Goal: Information Seeking & Learning: Learn about a topic

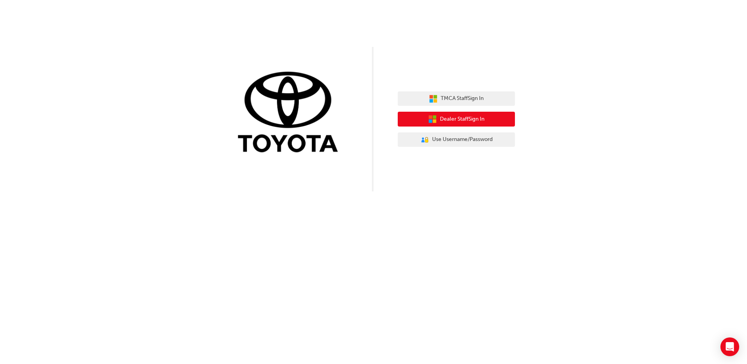
click at [459, 122] on span "Dealer Staff Sign In" at bounding box center [462, 119] width 45 height 9
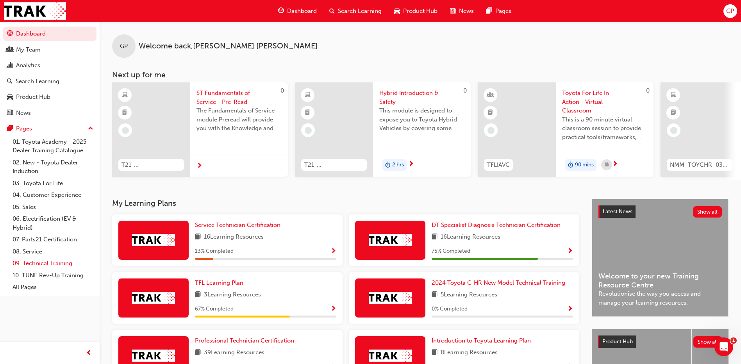
click at [33, 262] on link "09. Technical Training" at bounding box center [52, 264] width 87 height 12
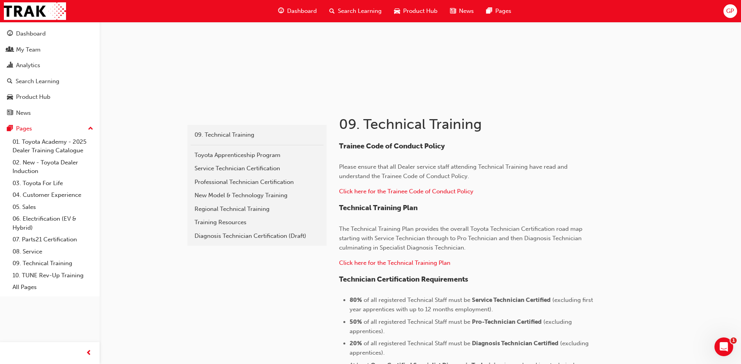
scroll to position [117, 0]
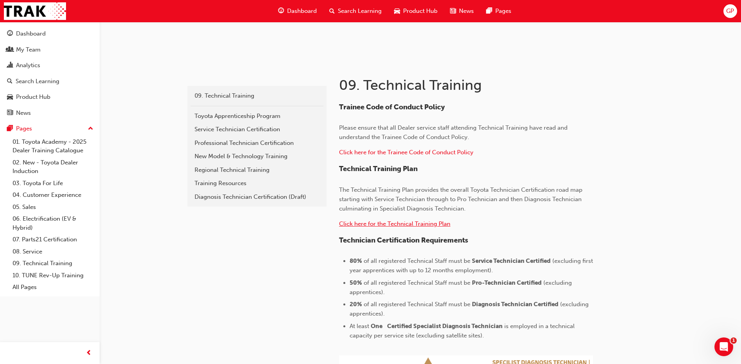
click at [398, 224] on span "Click here for the Technical Training Plan" at bounding box center [394, 223] width 111 height 7
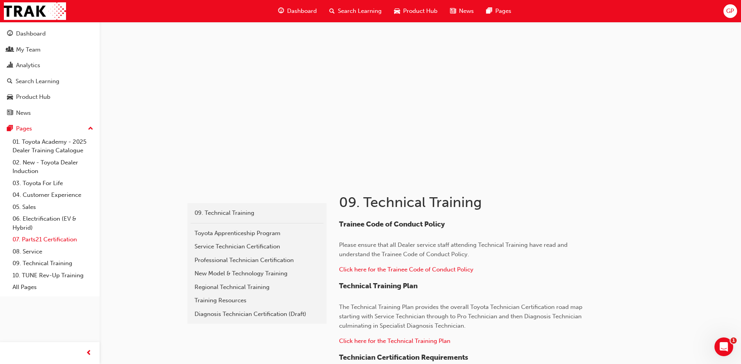
click at [66, 239] on link "07. Parts21 Certification" at bounding box center [52, 240] width 87 height 12
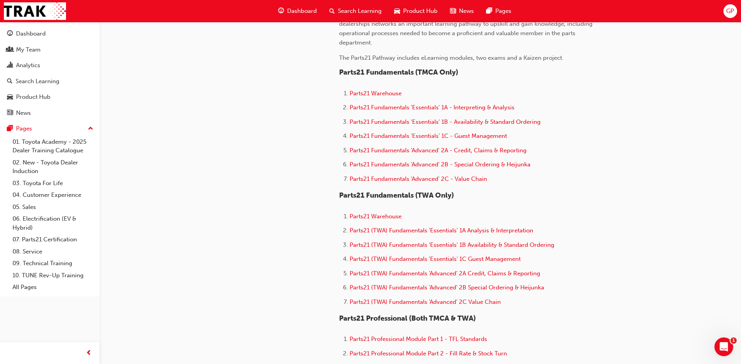
scroll to position [274, 0]
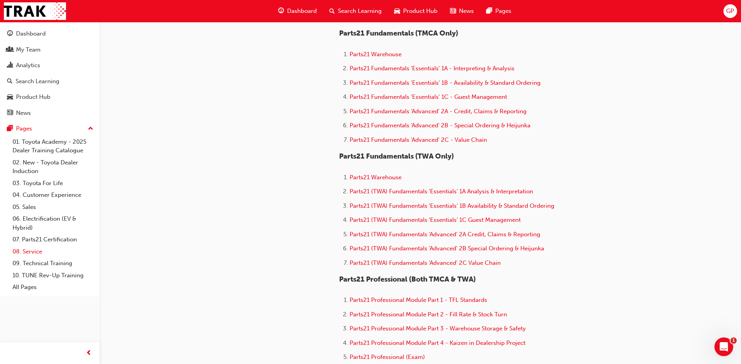
click at [30, 251] on link "08. Service" at bounding box center [52, 252] width 87 height 12
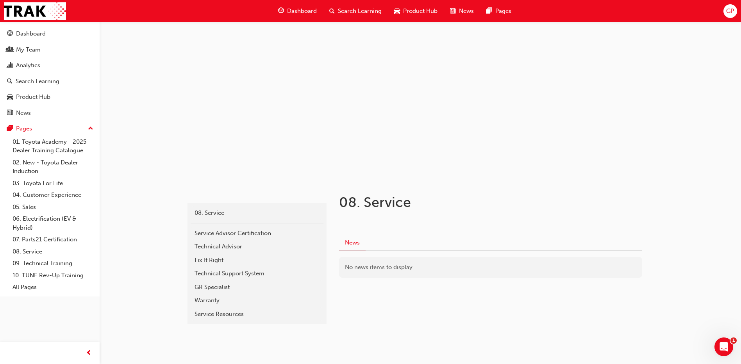
scroll to position [11, 0]
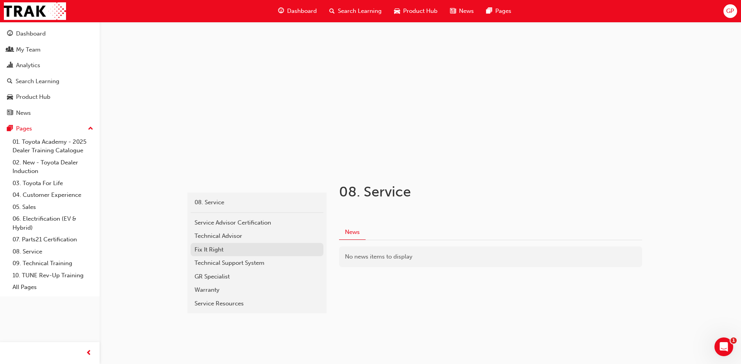
click at [203, 251] on div "Fix It Right" at bounding box center [257, 249] width 125 height 9
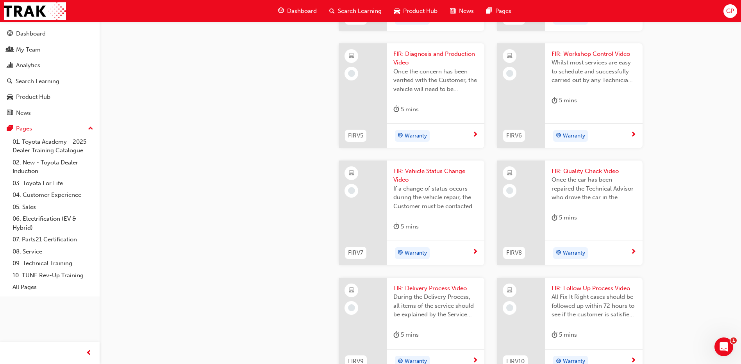
scroll to position [625, 0]
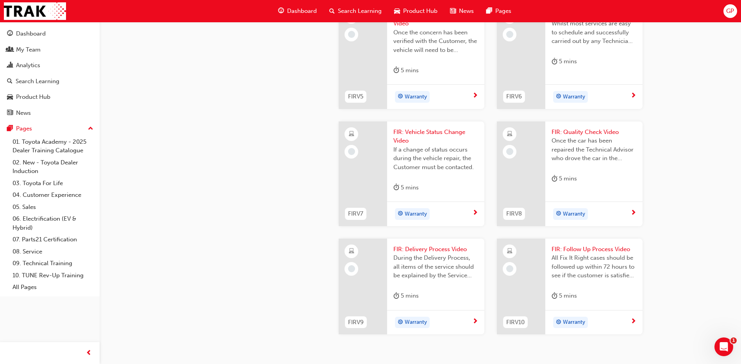
click at [577, 20] on span "FIR: Workshop Control Video" at bounding box center [594, 15] width 85 height 9
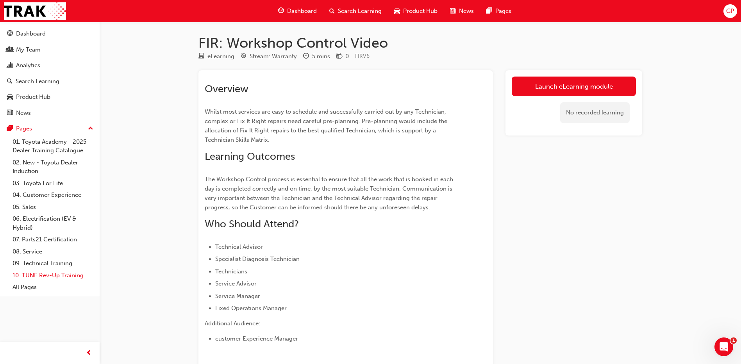
click at [41, 275] on link "10. TUNE Rev-Up Training" at bounding box center [52, 276] width 87 height 12
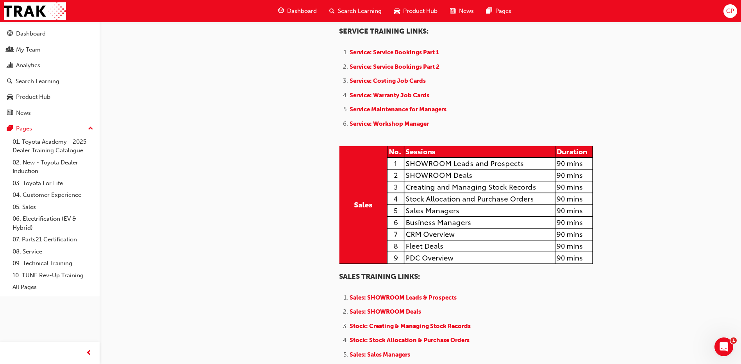
scroll to position [547, 0]
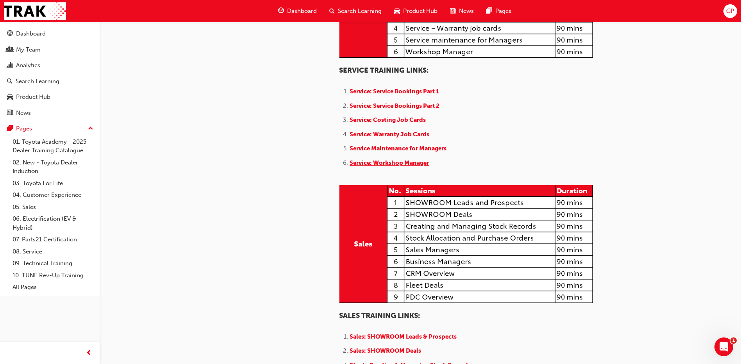
click at [394, 167] on span "Service: Workshop Manager" at bounding box center [389, 162] width 79 height 7
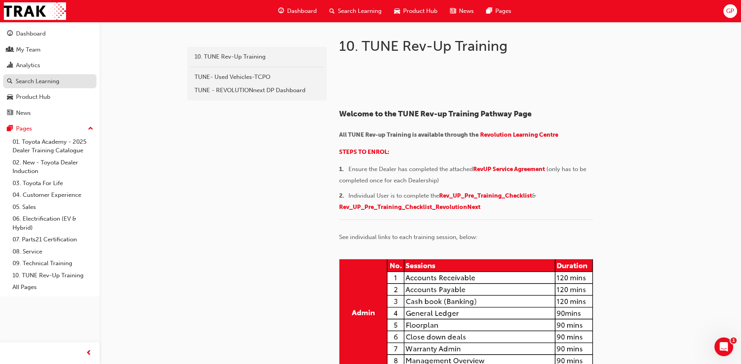
click at [27, 82] on div "Search Learning" at bounding box center [38, 81] width 44 height 9
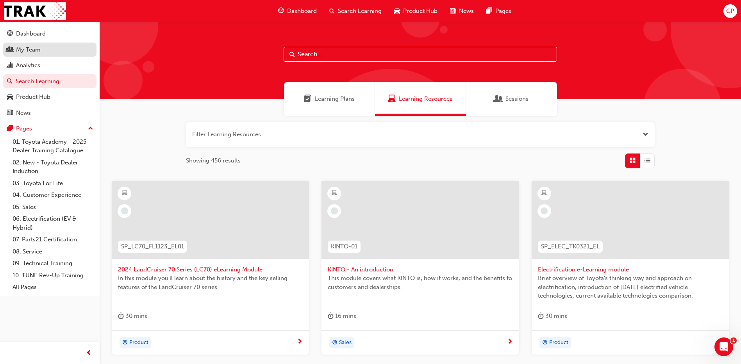
click at [32, 52] on div "My Team" at bounding box center [28, 49] width 25 height 9
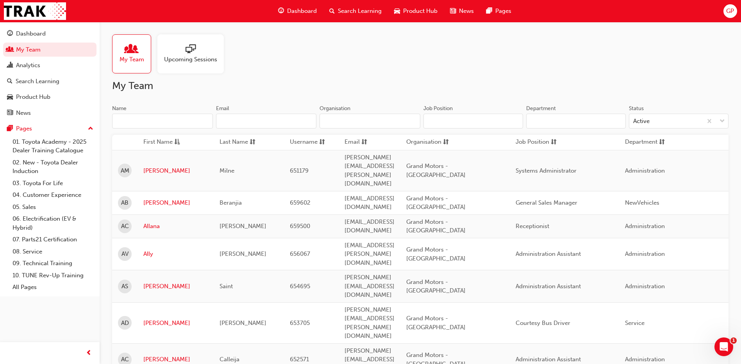
click at [187, 57] on span "Upcoming Sessions" at bounding box center [190, 59] width 53 height 9
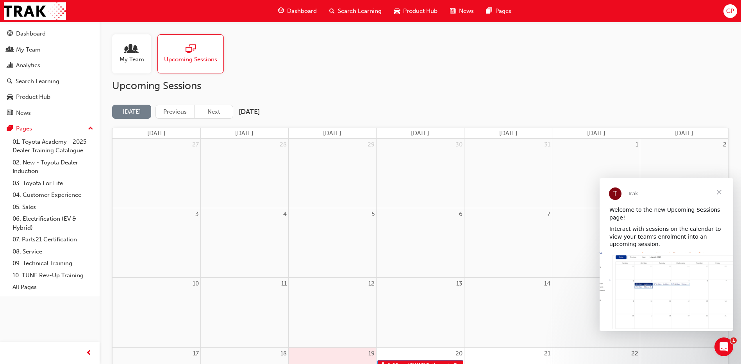
click at [137, 56] on span "My Team" at bounding box center [132, 59] width 25 height 9
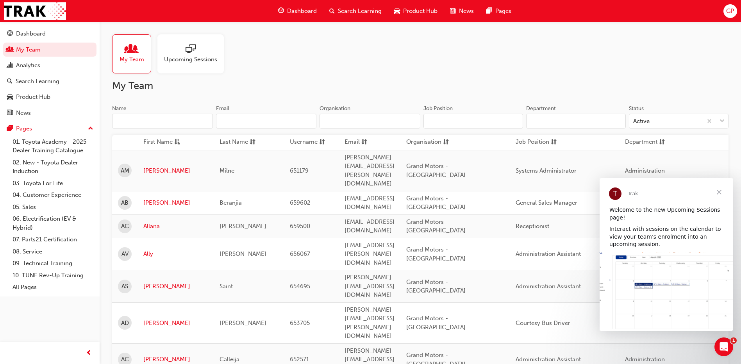
click at [721, 191] on span "Close" at bounding box center [719, 192] width 28 height 28
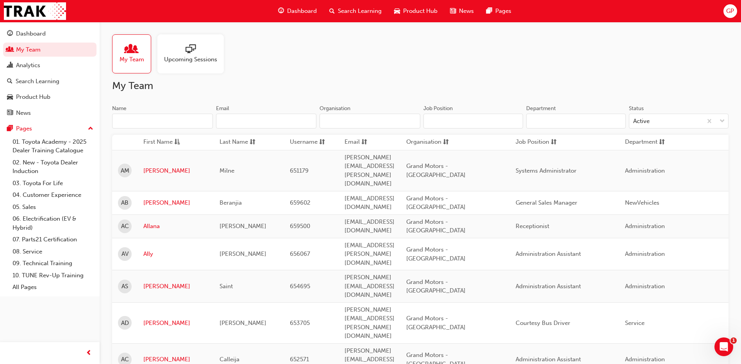
click at [364, 9] on span "Search Learning" at bounding box center [360, 11] width 44 height 9
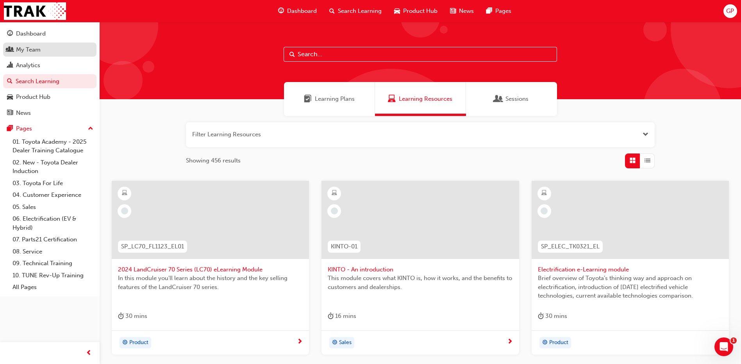
click at [39, 47] on div "My Team" at bounding box center [28, 49] width 25 height 9
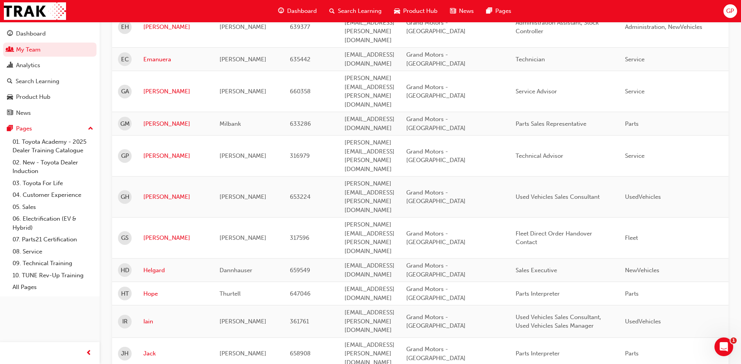
scroll to position [860, 0]
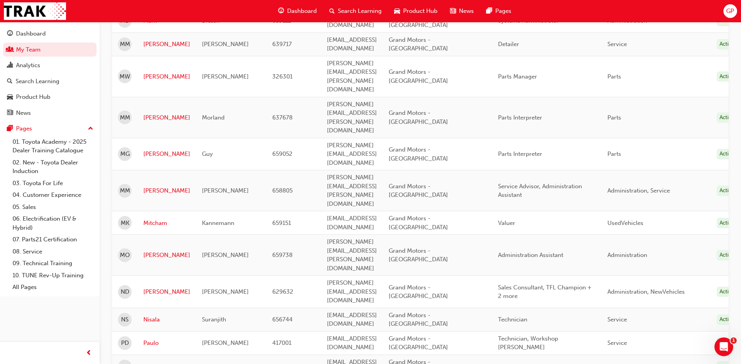
scroll to position [555, 0]
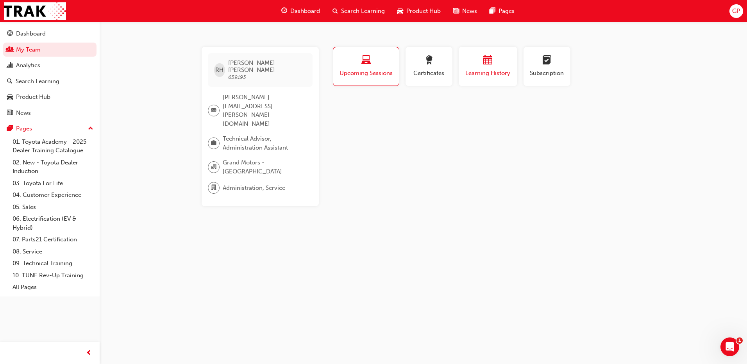
click at [489, 60] on span "calendar-icon" at bounding box center [487, 61] width 9 height 11
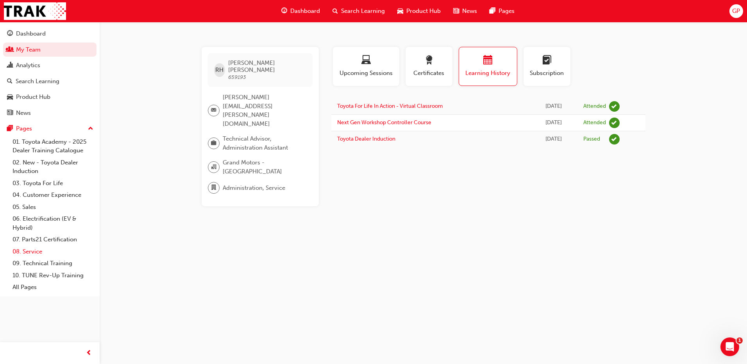
click at [34, 251] on link "08. Service" at bounding box center [52, 252] width 87 height 12
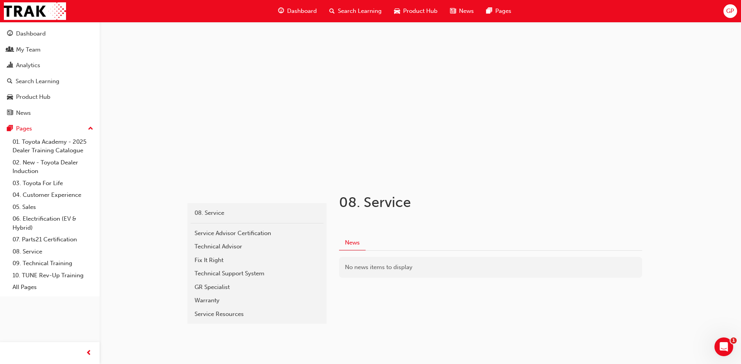
scroll to position [11, 0]
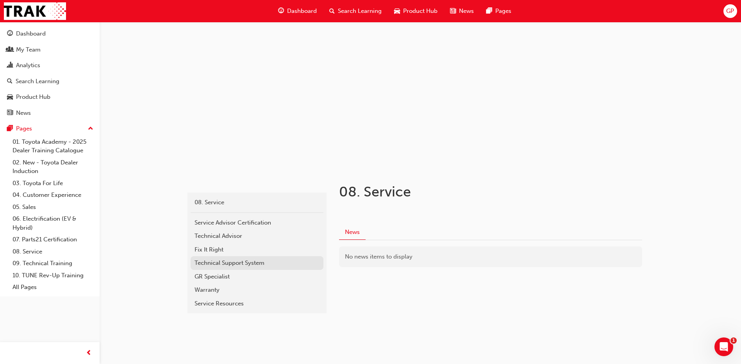
click at [218, 263] on div "Technical Support System" at bounding box center [257, 263] width 125 height 9
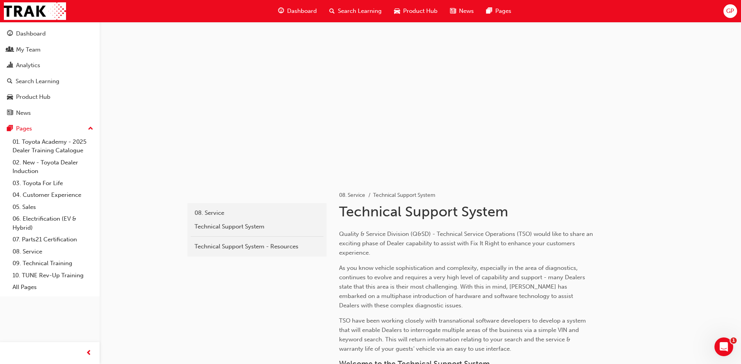
click at [350, 9] on span "Search Learning" at bounding box center [360, 11] width 44 height 9
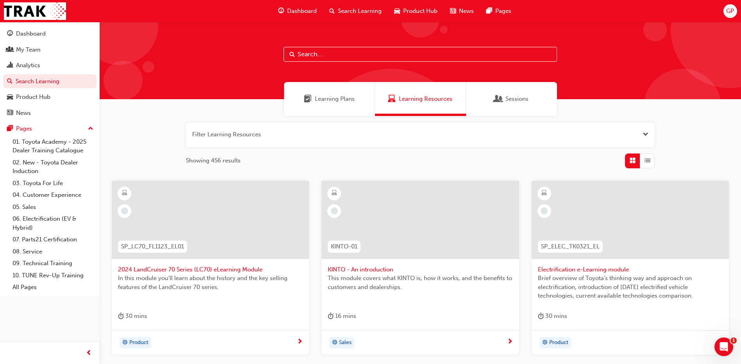
click at [322, 97] on span "Learning Plans" at bounding box center [335, 99] width 40 height 9
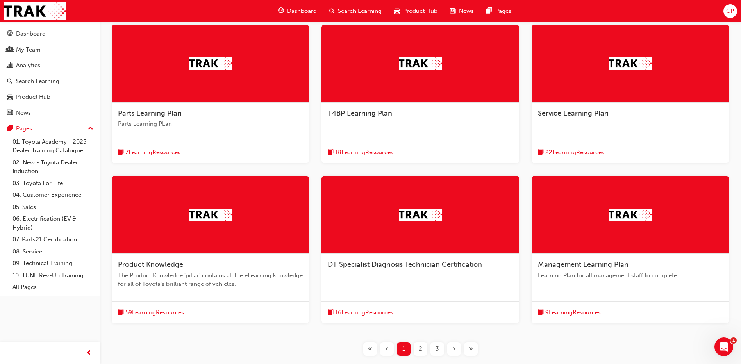
scroll to position [195, 0]
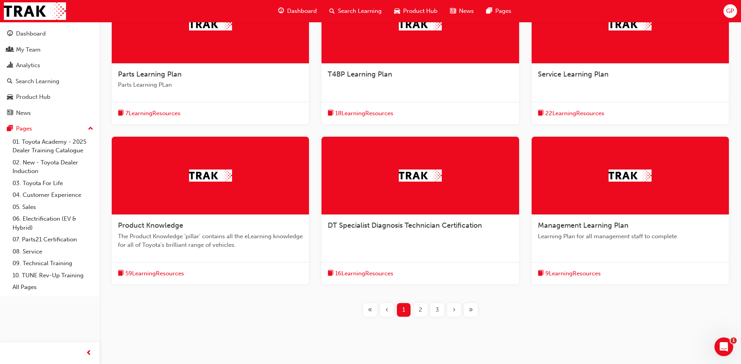
click at [566, 113] on span "22 Learning Resources" at bounding box center [575, 113] width 59 height 9
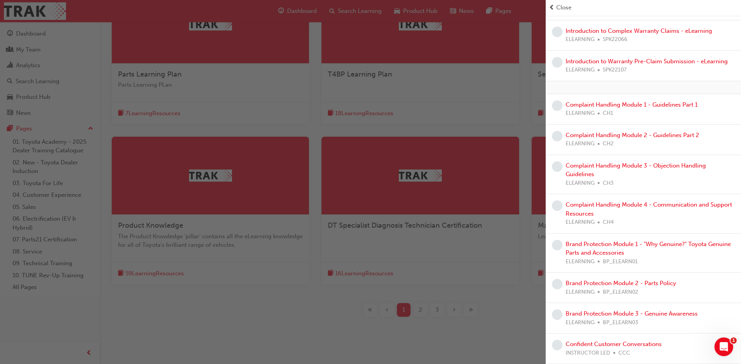
scroll to position [211, 0]
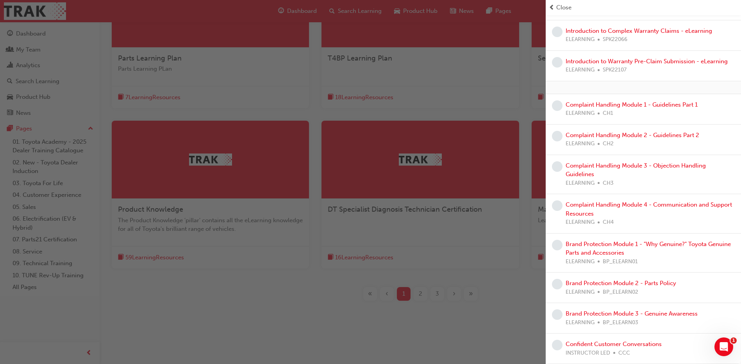
click at [417, 294] on div "button" at bounding box center [273, 182] width 546 height 364
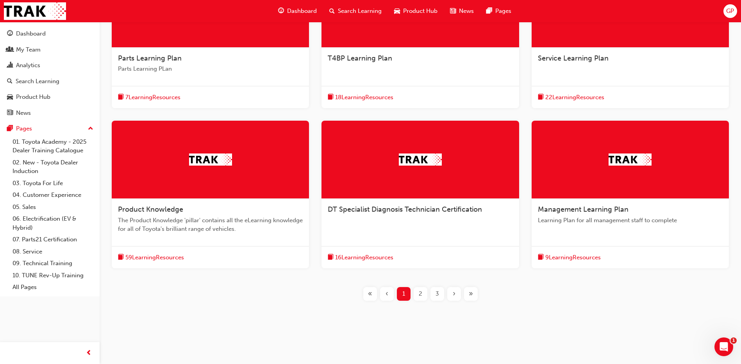
click at [421, 293] on span "2" at bounding box center [421, 294] width 4 height 9
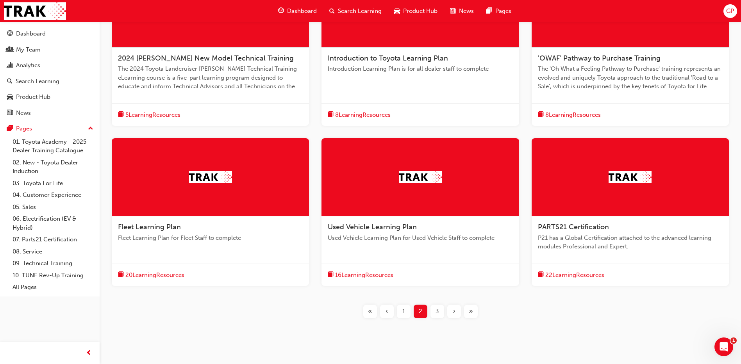
click at [437, 311] on span "3" at bounding box center [438, 311] width 4 height 9
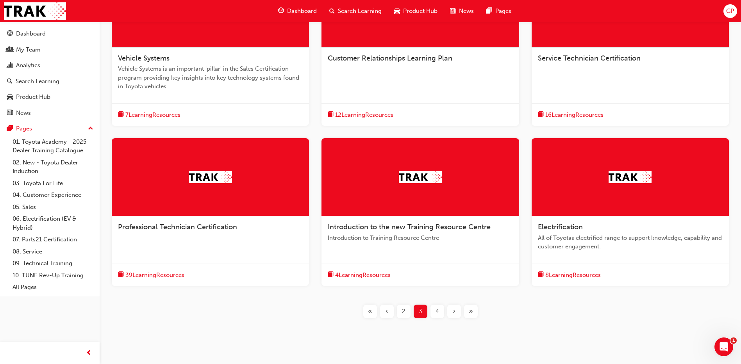
click at [147, 275] on span "39 Learning Resources" at bounding box center [154, 275] width 59 height 9
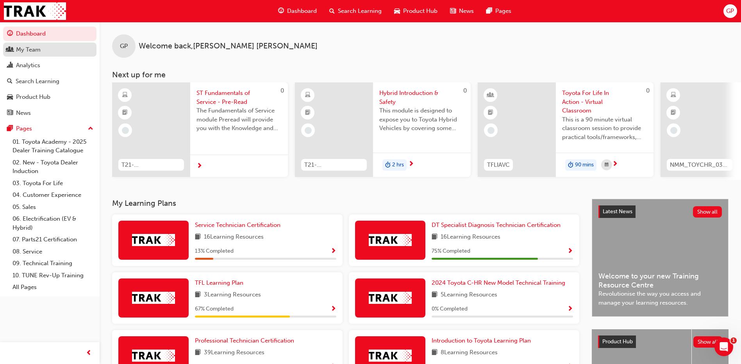
click at [30, 48] on div "My Team" at bounding box center [28, 49] width 25 height 9
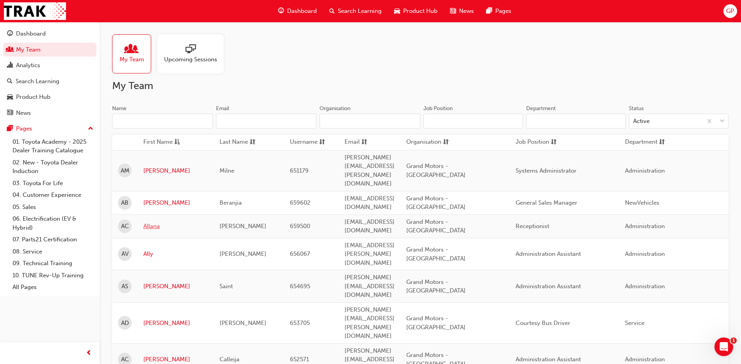
click at [156, 222] on link "Allana" at bounding box center [175, 226] width 64 height 9
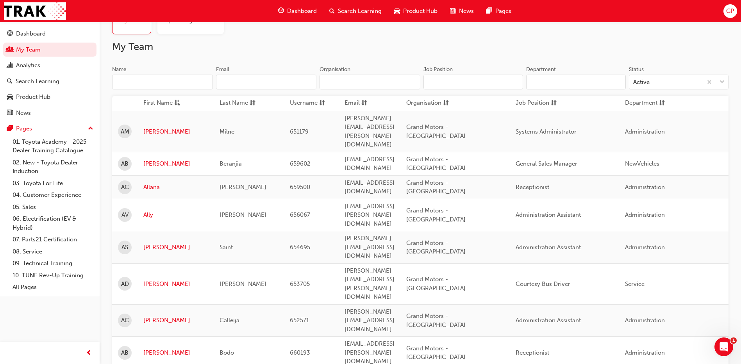
scroll to position [78, 0]
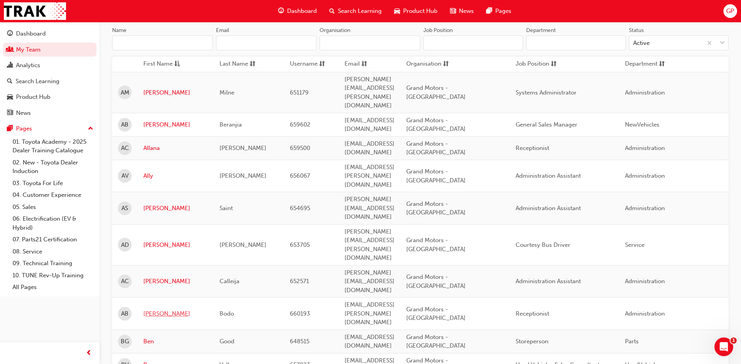
click at [148, 310] on link "[PERSON_NAME]" at bounding box center [175, 314] width 64 height 9
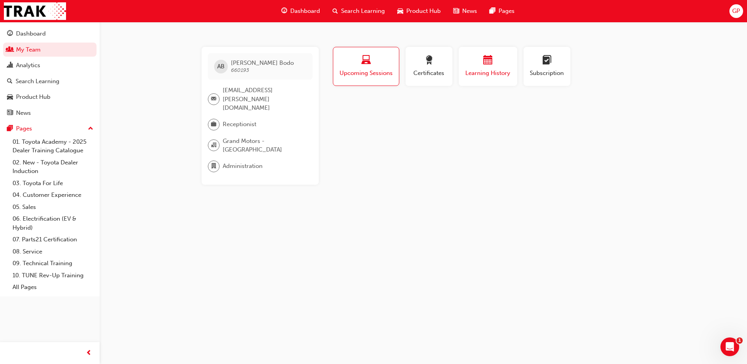
click at [488, 66] on span "calendar-icon" at bounding box center [487, 61] width 9 height 11
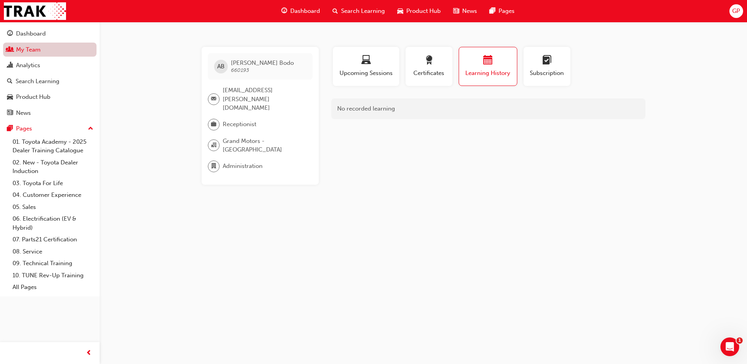
click at [25, 50] on link "My Team" at bounding box center [49, 50] width 93 height 14
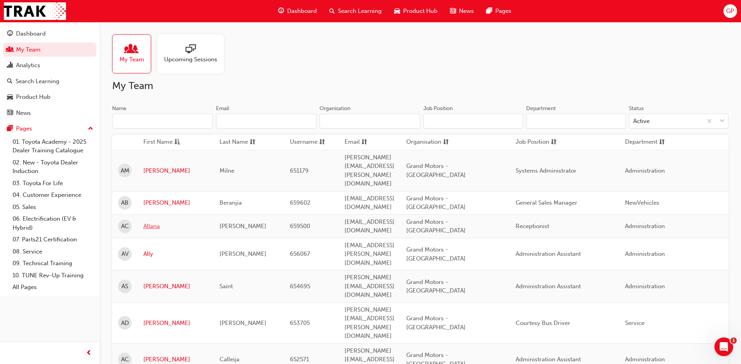
click at [154, 222] on link "Allana" at bounding box center [175, 226] width 64 height 9
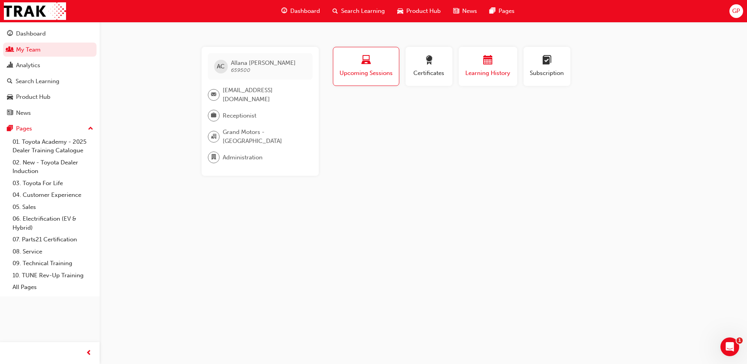
click at [484, 67] on div "button" at bounding box center [488, 62] width 47 height 12
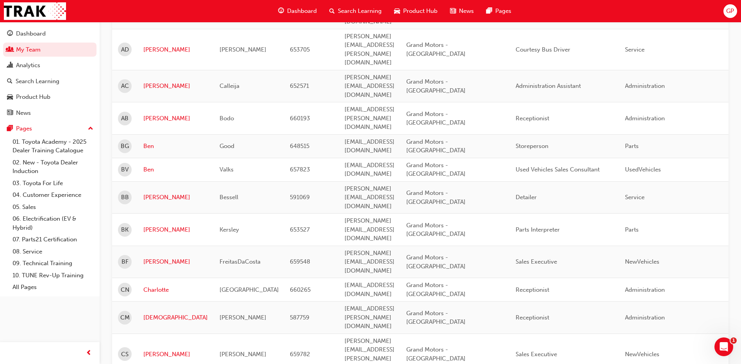
scroll to position [313, 0]
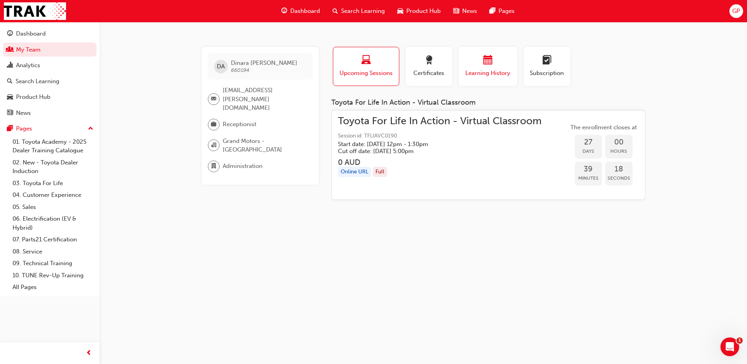
click at [489, 62] on span "calendar-icon" at bounding box center [487, 61] width 9 height 11
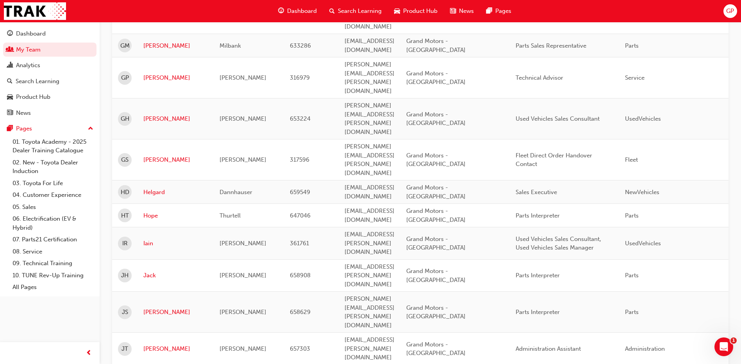
scroll to position [907, 0]
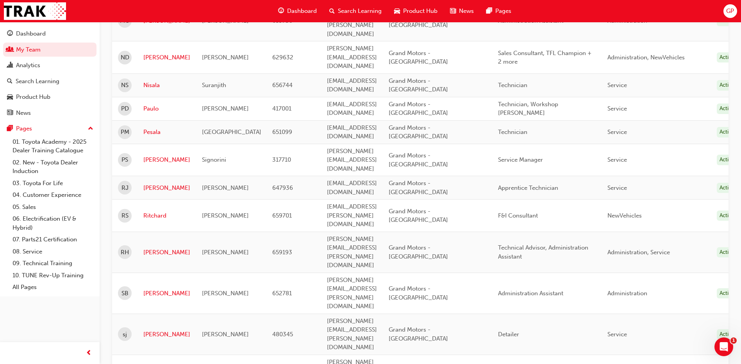
scroll to position [790, 0]
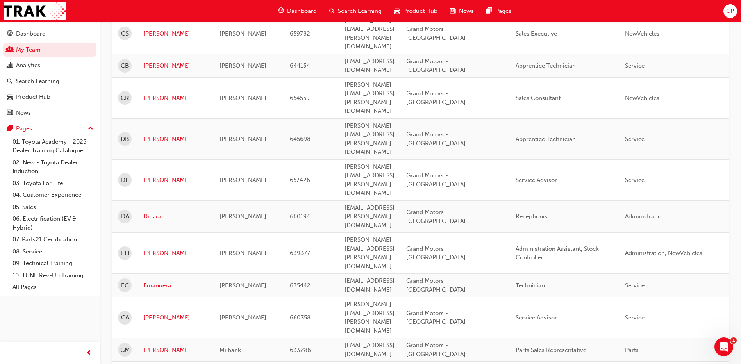
scroll to position [555, 0]
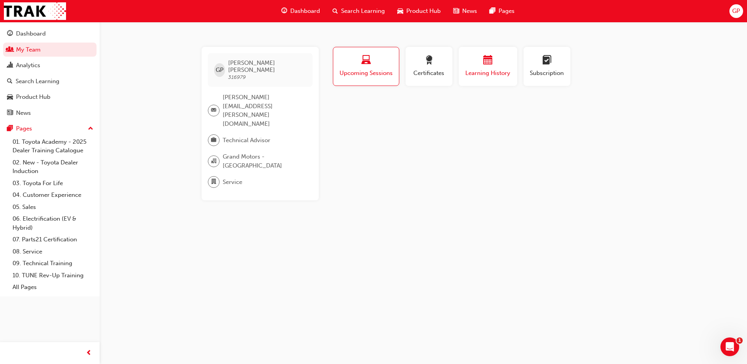
click at [490, 62] on span "calendar-icon" at bounding box center [487, 61] width 9 height 11
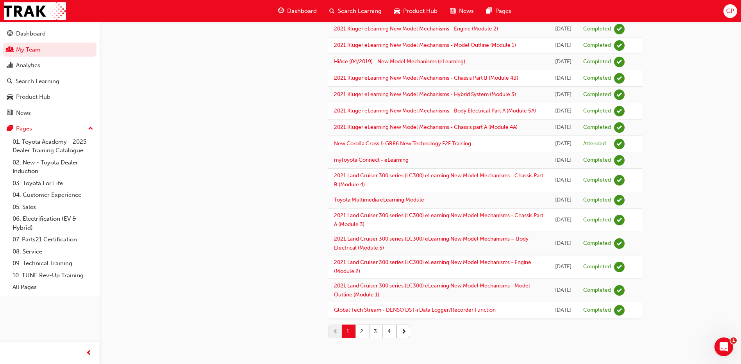
scroll to position [952, 0]
click at [405, 328] on span "next-icon" at bounding box center [403, 332] width 5 height 8
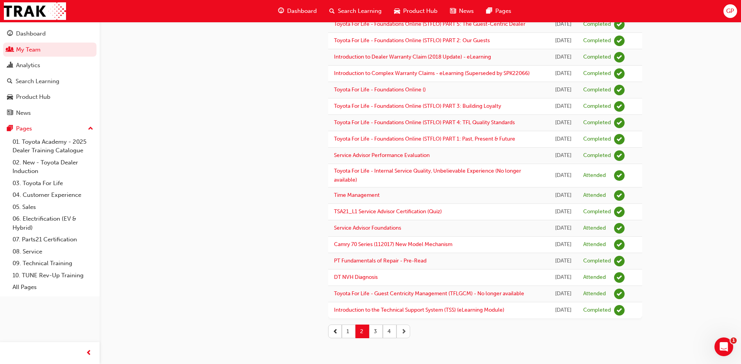
click at [403, 331] on span "next-icon" at bounding box center [403, 332] width 5 height 8
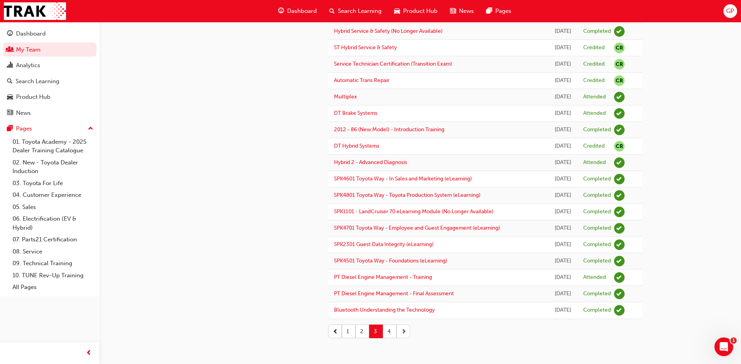
click at [403, 331] on span "next-icon" at bounding box center [403, 332] width 5 height 8
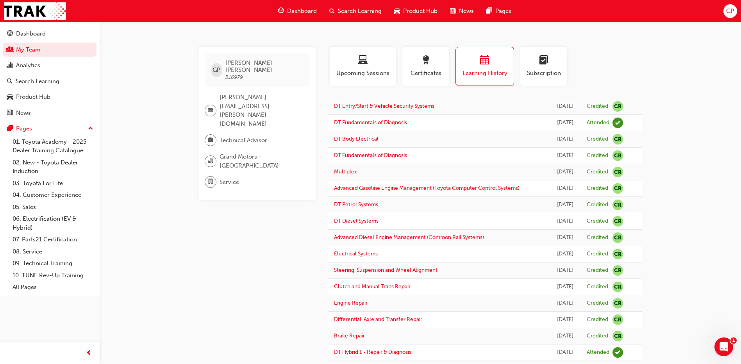
scroll to position [42, 0]
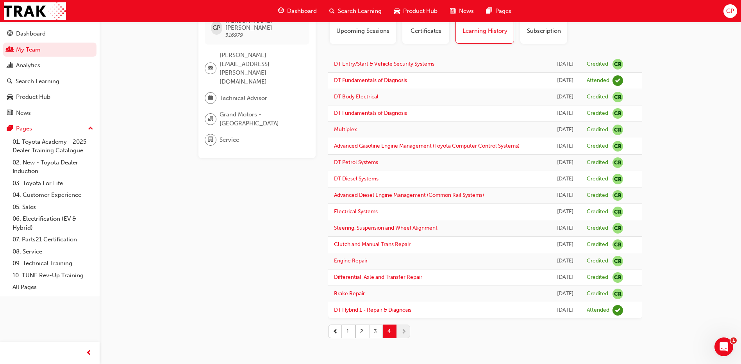
click at [376, 333] on button "3" at bounding box center [376, 332] width 14 height 14
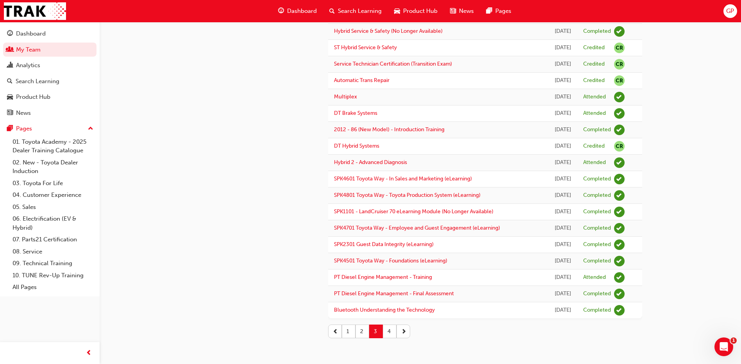
scroll to position [882, 0]
click at [364, 331] on button "2" at bounding box center [363, 332] width 14 height 14
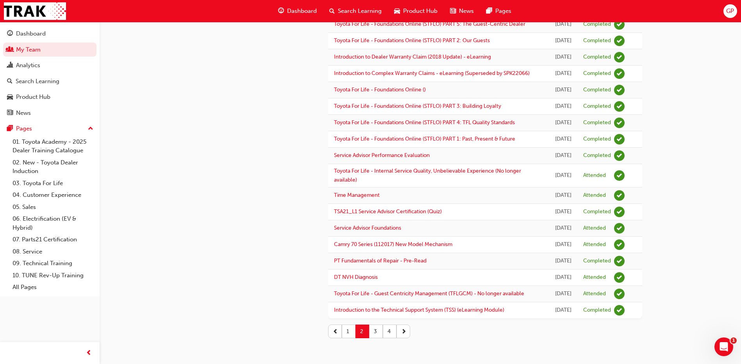
scroll to position [952, 0]
click at [395, 334] on button "4" at bounding box center [390, 332] width 14 height 14
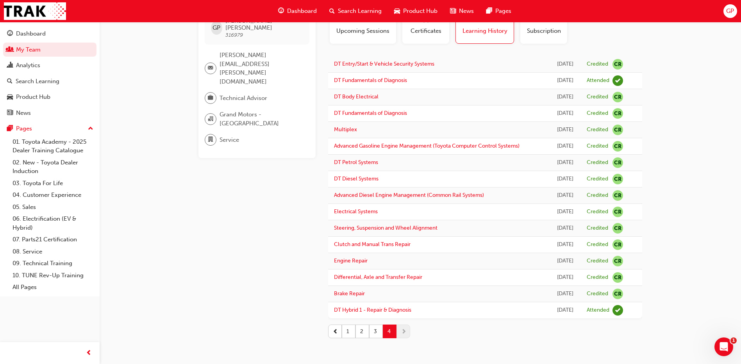
scroll to position [42, 0]
click at [349, 335] on button "1" at bounding box center [349, 332] width 14 height 14
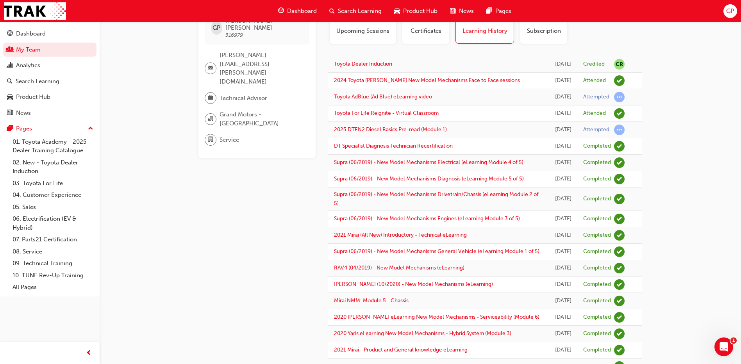
scroll to position [0, 0]
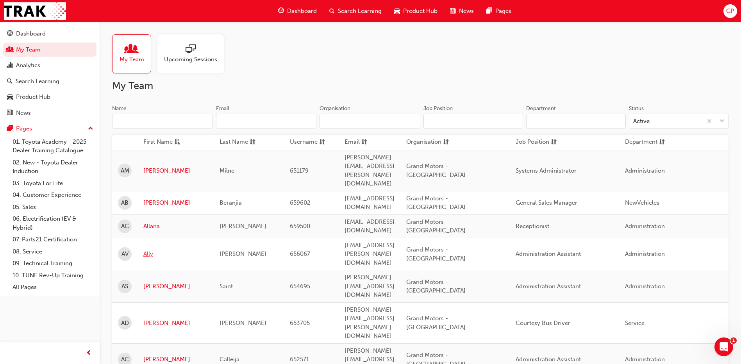
click at [148, 250] on link "Ally" at bounding box center [175, 254] width 64 height 9
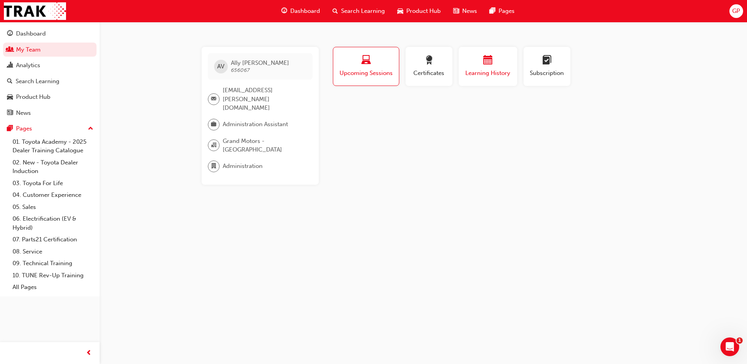
click at [493, 66] on div "button" at bounding box center [488, 62] width 47 height 12
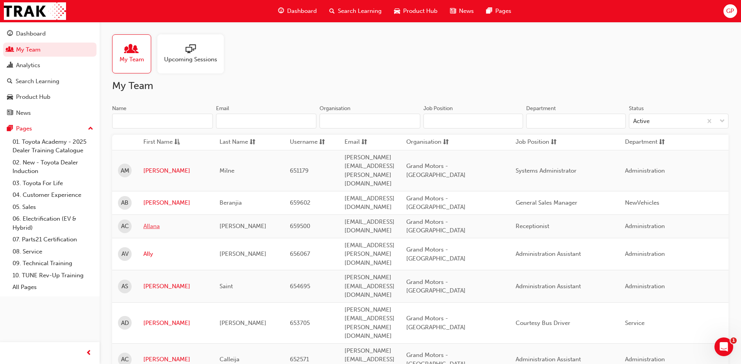
click at [149, 222] on link "Allana" at bounding box center [175, 226] width 64 height 9
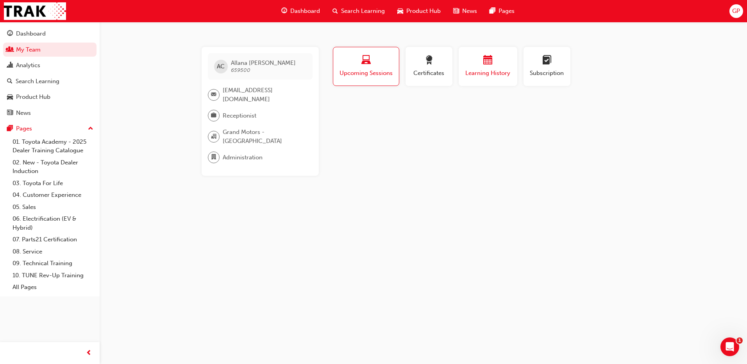
click at [486, 63] on span "calendar-icon" at bounding box center [487, 61] width 9 height 11
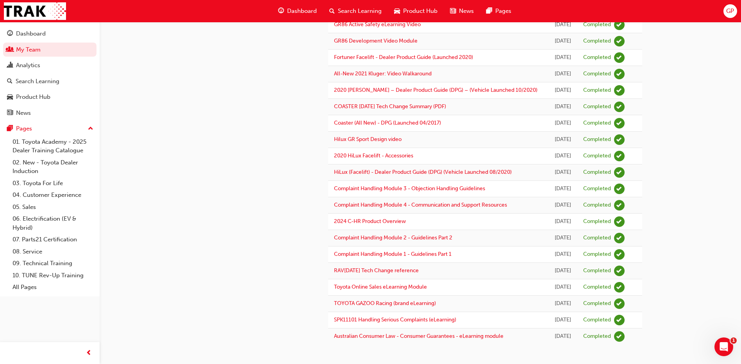
scroll to position [591, 0]
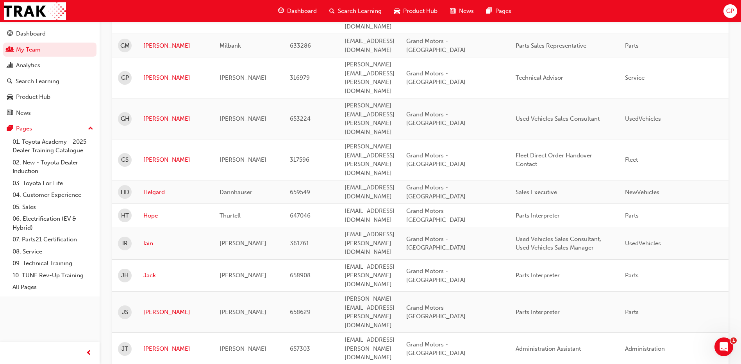
scroll to position [907, 0]
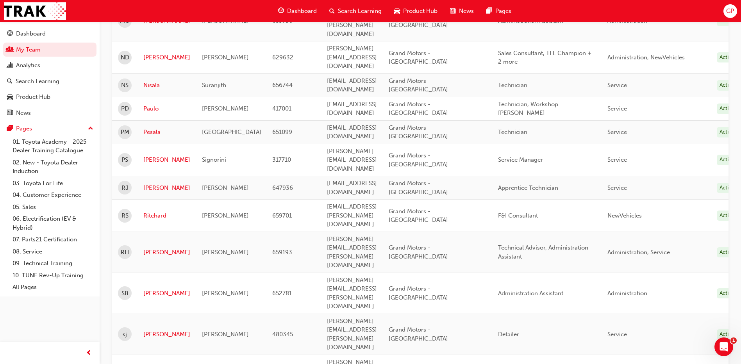
scroll to position [712, 0]
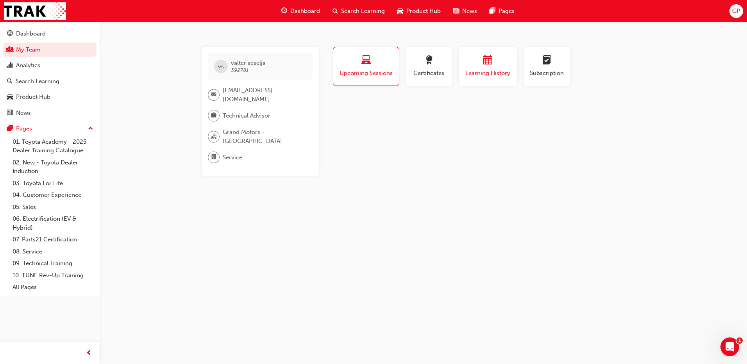
click at [488, 61] on span "calendar-icon" at bounding box center [487, 61] width 9 height 11
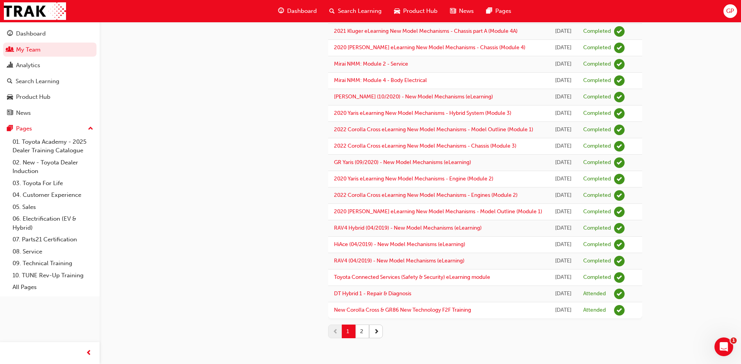
scroll to position [952, 0]
click at [72, 276] on link "10. TUNE Rev-Up Training" at bounding box center [52, 276] width 87 height 12
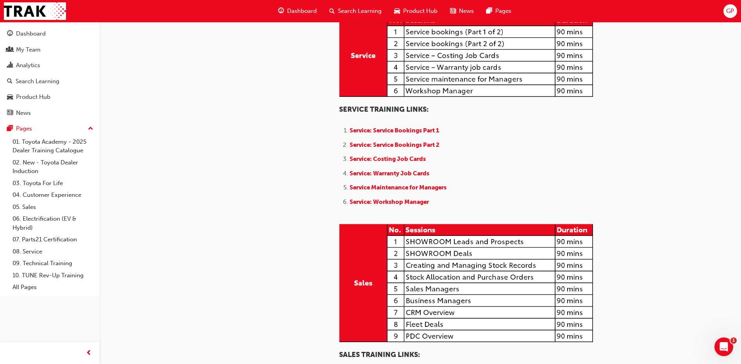
scroll to position [547, 0]
